Goal: Task Accomplishment & Management: Use online tool/utility

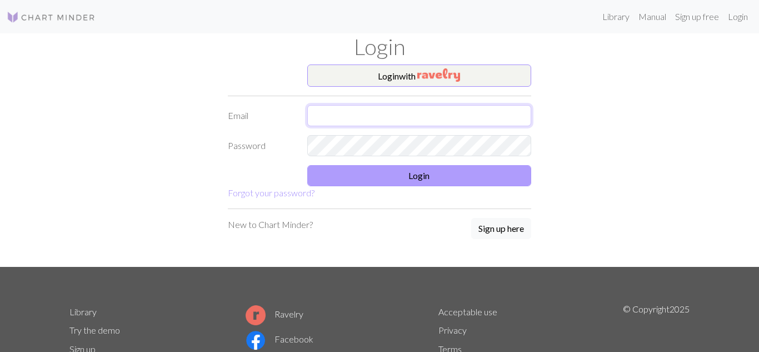
type input "[EMAIL_ADDRESS][DOMAIN_NAME]"
click at [343, 174] on button "Login" at bounding box center [419, 175] width 225 height 21
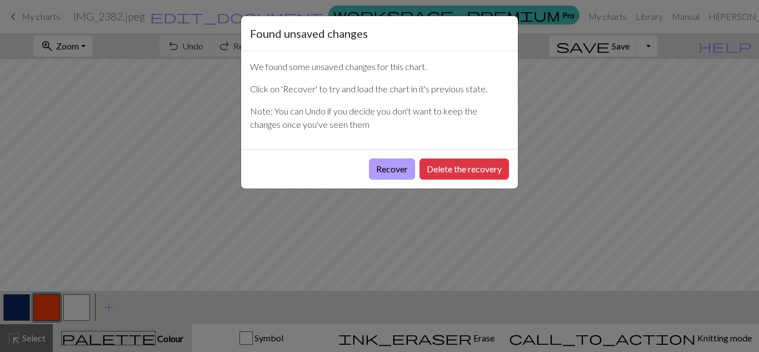
click at [378, 172] on button "Recover" at bounding box center [392, 168] width 46 height 21
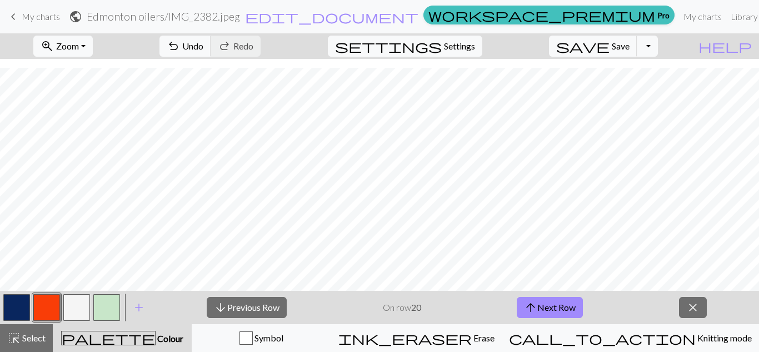
scroll to position [179, 0]
click at [696, 308] on span "close" at bounding box center [692, 308] width 13 height 16
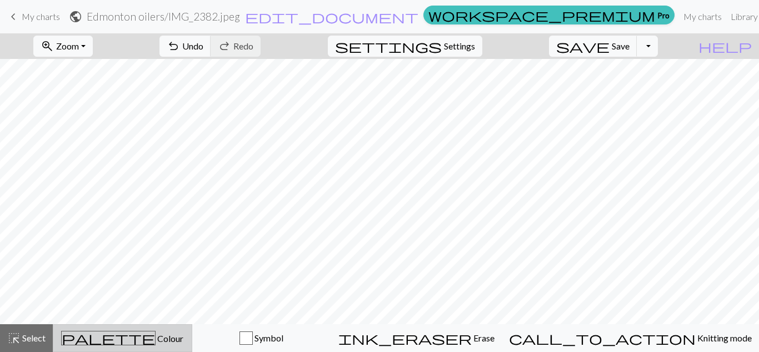
click at [192, 346] on button "palette Colour Colour" at bounding box center [122, 338] width 139 height 28
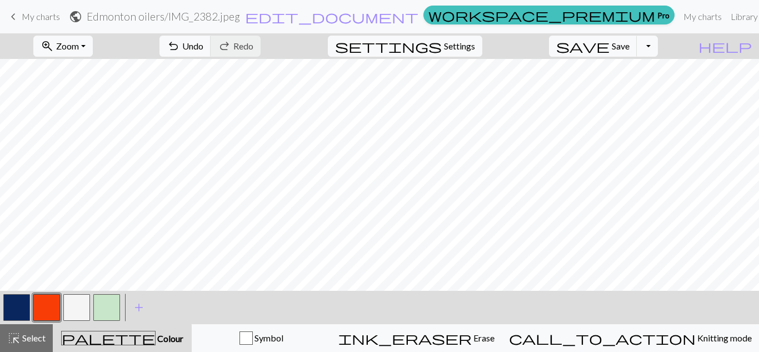
click at [76, 310] on button "button" at bounding box center [76, 307] width 27 height 27
click at [15, 305] on button "button" at bounding box center [16, 307] width 27 height 27
click at [64, 308] on button "button" at bounding box center [76, 307] width 27 height 27
click at [15, 301] on button "button" at bounding box center [16, 307] width 27 height 27
click at [82, 307] on button "button" at bounding box center [76, 307] width 27 height 27
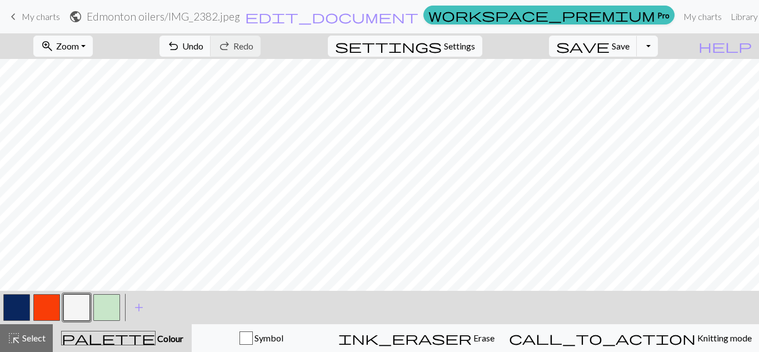
click at [19, 305] on button "button" at bounding box center [16, 307] width 27 height 27
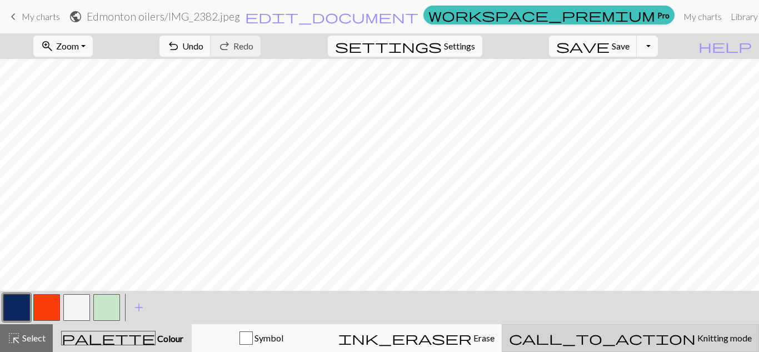
click at [605, 335] on div "call_to_action Knitting mode Knitting mode" at bounding box center [630, 337] width 243 height 13
